Goal: Task Accomplishment & Management: Complete application form

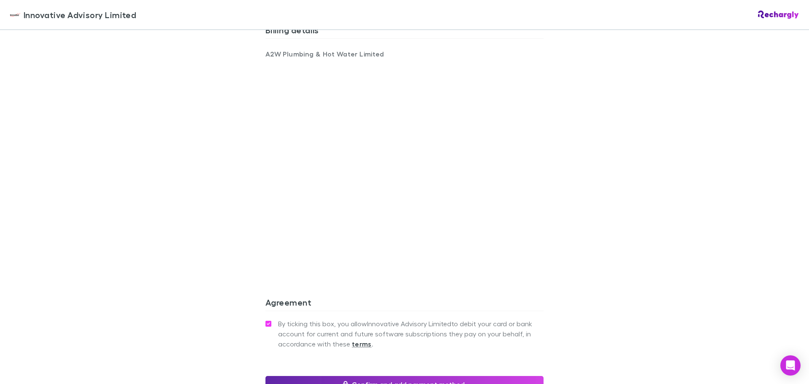
scroll to position [668, 0]
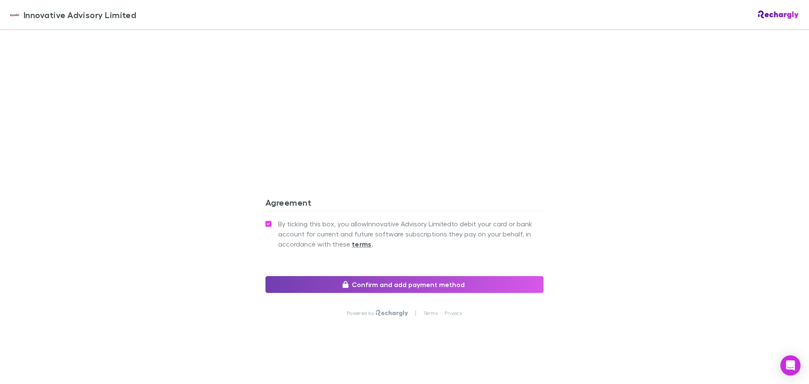
click at [403, 282] on button "Confirm and add payment method" at bounding box center [405, 284] width 278 height 17
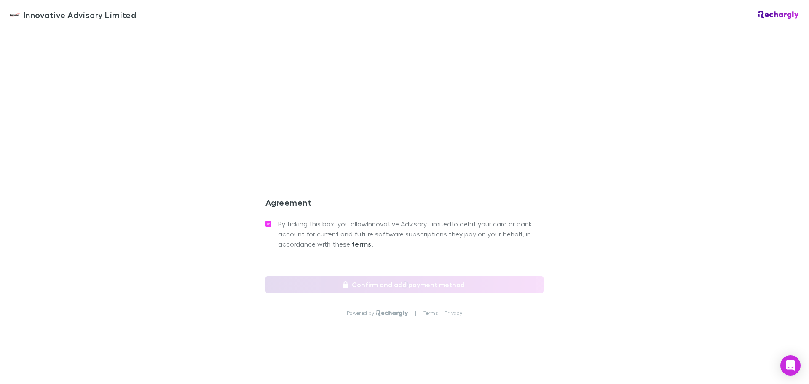
scroll to position [699, 0]
